Goal: Information Seeking & Learning: Learn about a topic

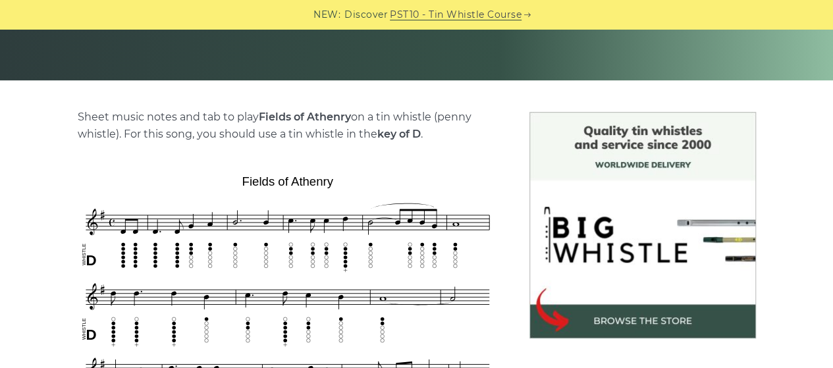
scroll to position [127, 0]
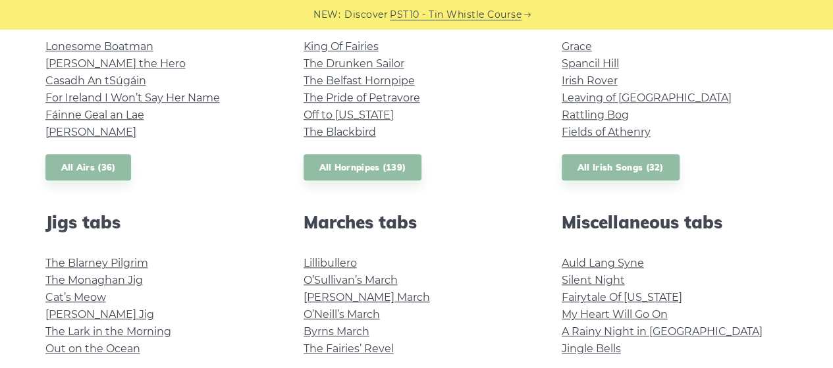
scroll to position [636, 0]
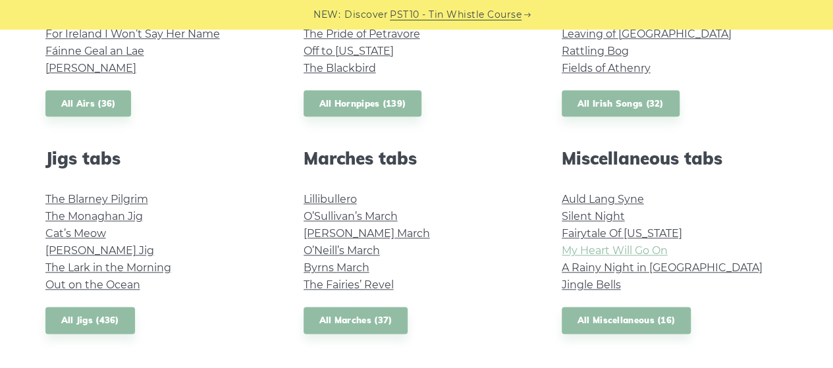
click at [578, 253] on link "My Heart Will Go On" at bounding box center [615, 250] width 106 height 13
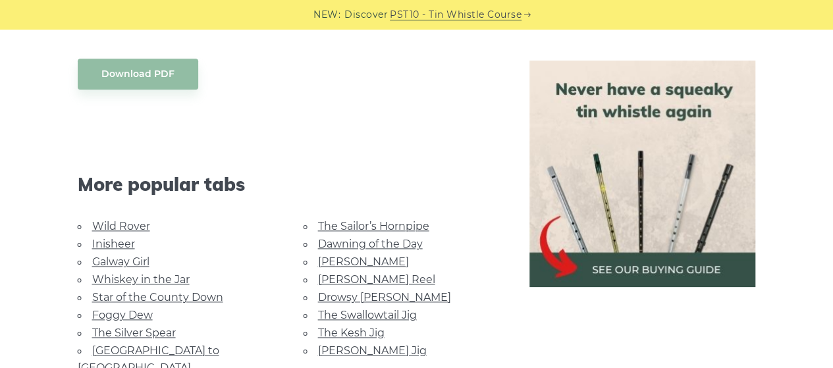
scroll to position [742, 0]
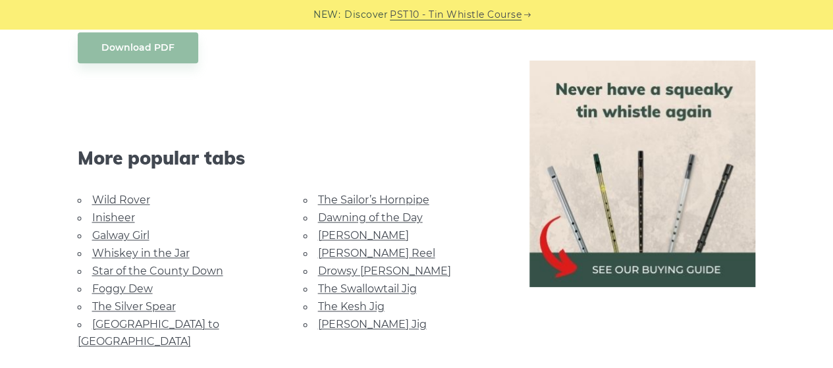
click at [117, 232] on link "Galway Girl" at bounding box center [120, 235] width 57 height 13
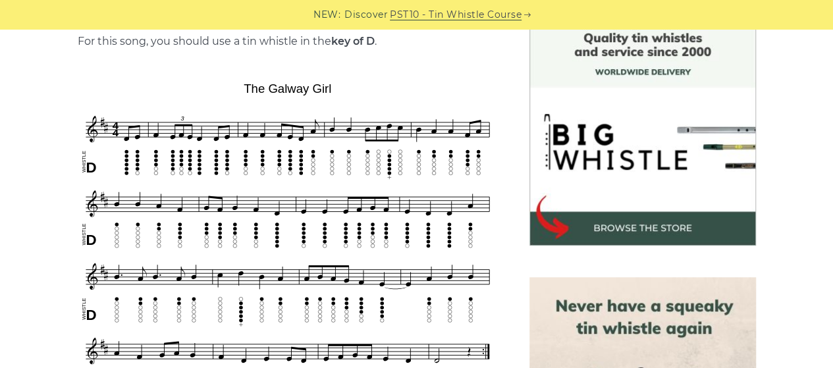
scroll to position [366, 0]
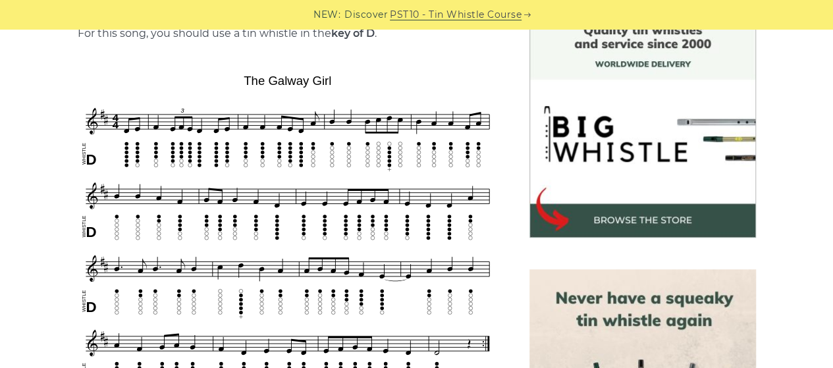
drag, startPoint x: 0, startPoint y: 0, endPoint x: 117, endPoint y: 232, distance: 260.3
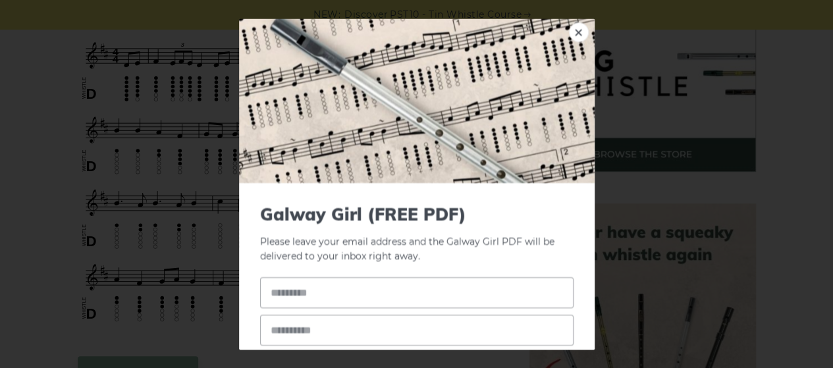
scroll to position [424, 0]
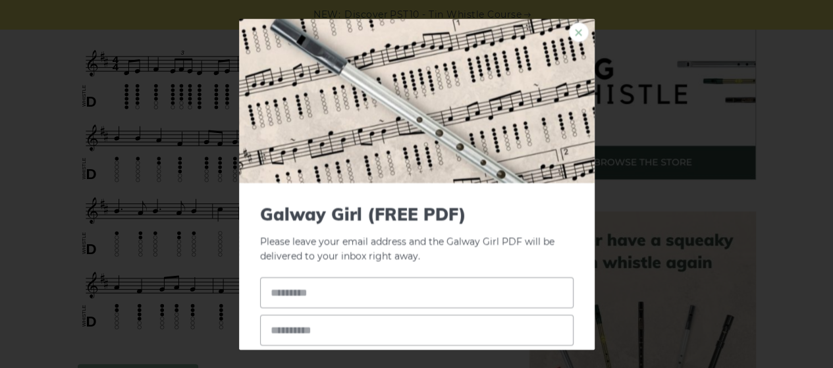
click at [569, 31] on link "×" at bounding box center [579, 32] width 20 height 20
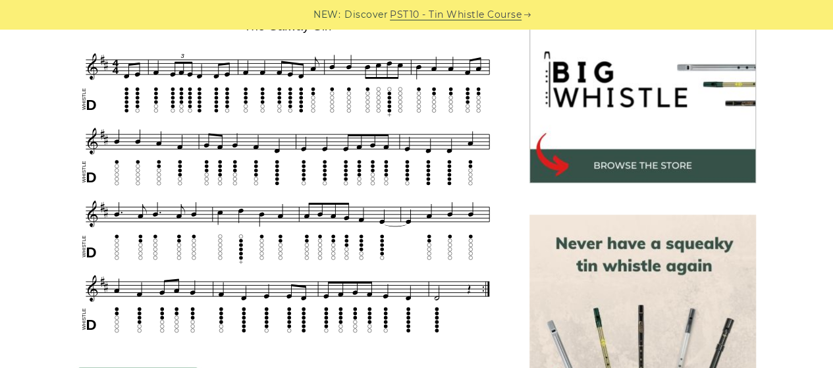
scroll to position [421, 0]
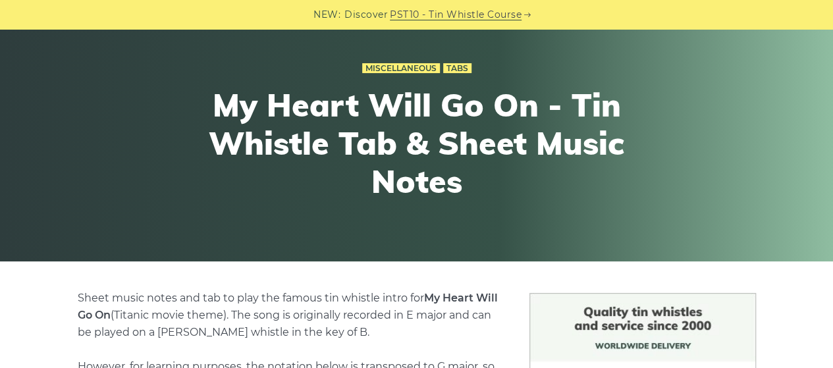
scroll to position [82, 0]
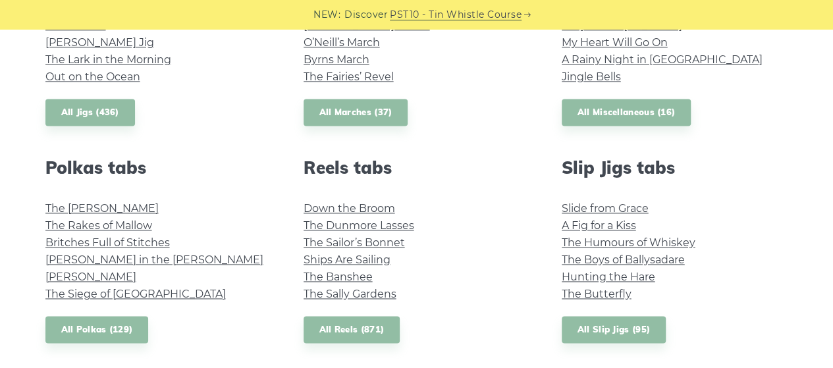
scroll to position [844, 0]
click at [374, 294] on link "The Sally Gardens" at bounding box center [350, 294] width 93 height 13
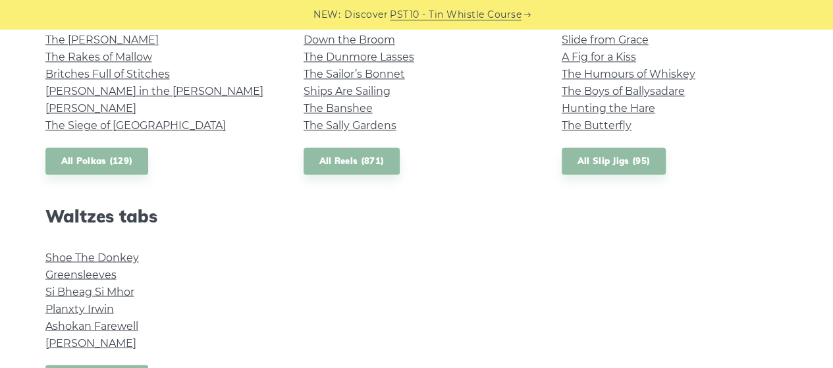
scroll to position [1089, 0]
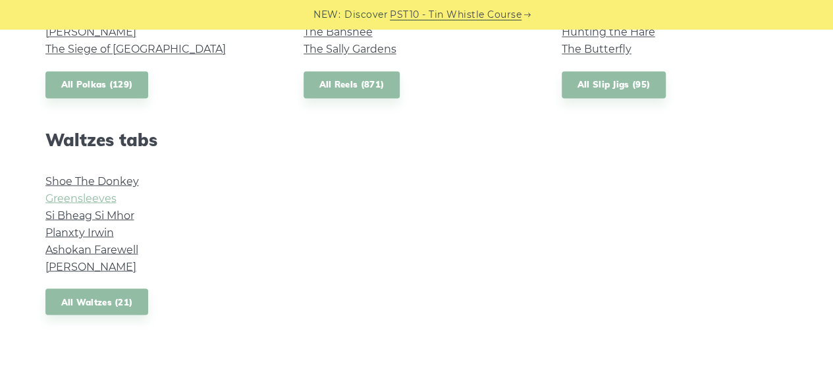
click at [80, 197] on link "Greensleeves" at bounding box center [80, 198] width 71 height 13
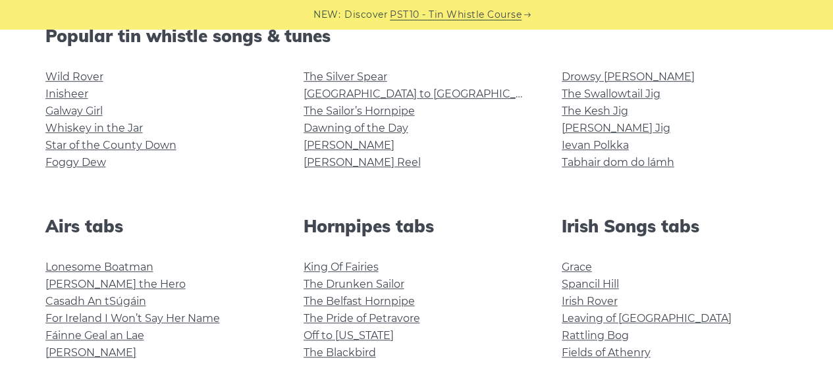
scroll to position [352, 0]
click at [111, 128] on link "Whiskey in the Jar" at bounding box center [93, 128] width 97 height 13
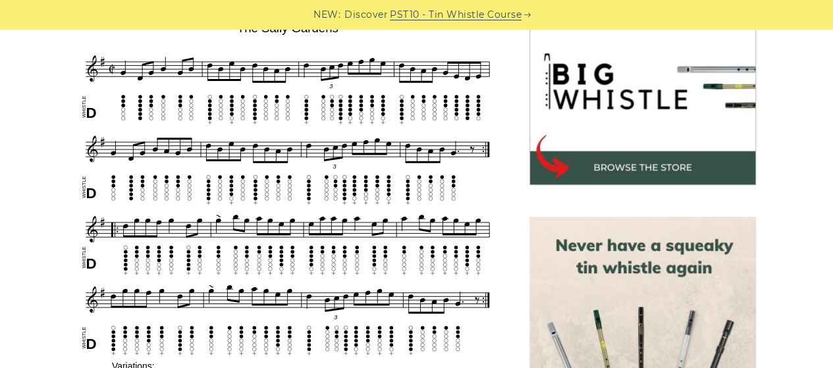
scroll to position [418, 0]
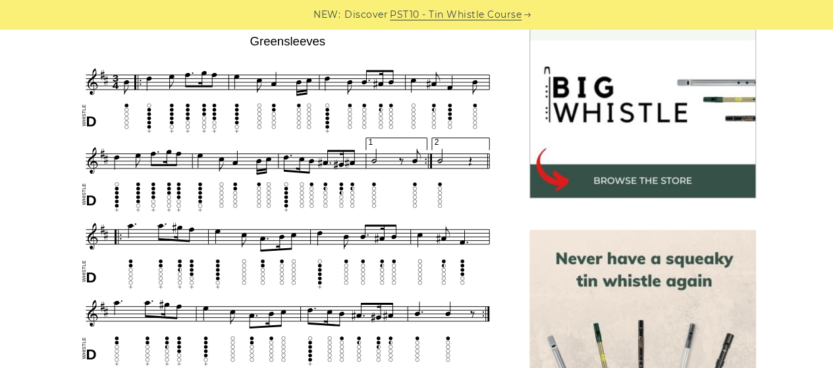
scroll to position [413, 0]
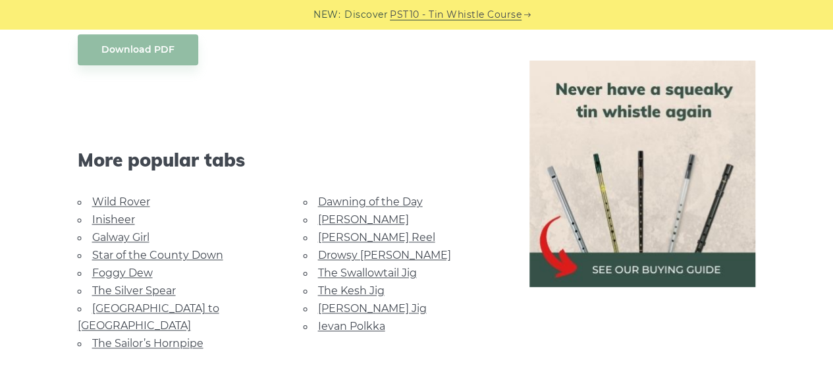
scroll to position [758, 0]
click at [388, 201] on link "Dawning of the Day" at bounding box center [370, 201] width 105 height 13
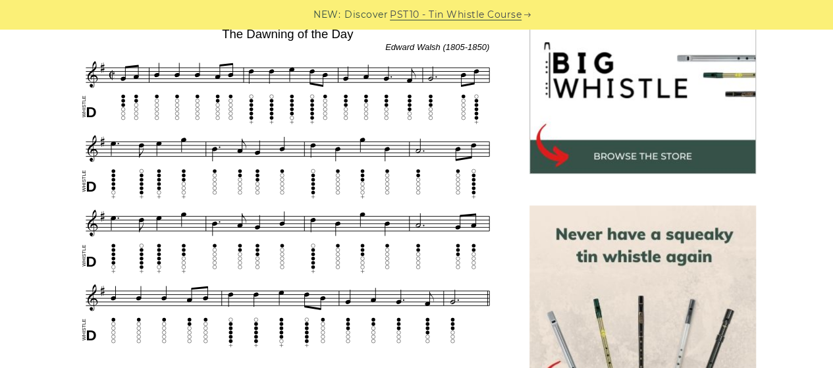
scroll to position [431, 0]
